Goal: Information Seeking & Learning: Learn about a topic

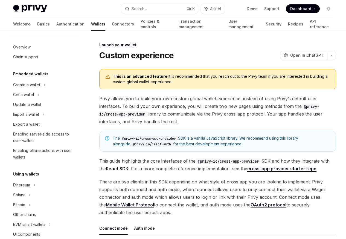
scroll to position [250, 0]
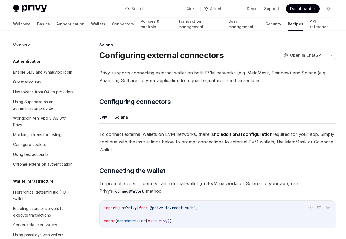
scroll to position [876, 0]
